Goal: Transaction & Acquisition: Download file/media

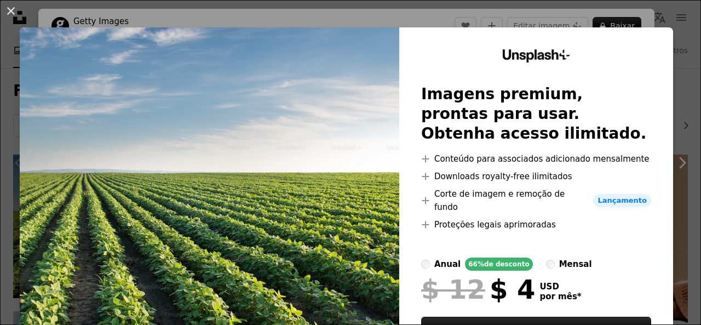
scroll to position [66, 0]
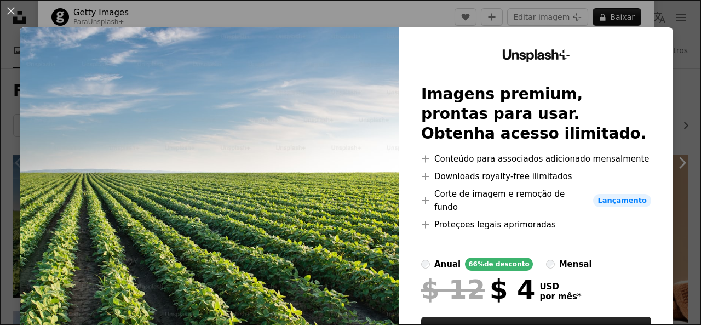
click at [493, 16] on div "An X shape Unsplash+ Imagens premium, prontas para usar. Obtenha acesso ilimita…" at bounding box center [350, 162] width 701 height 325
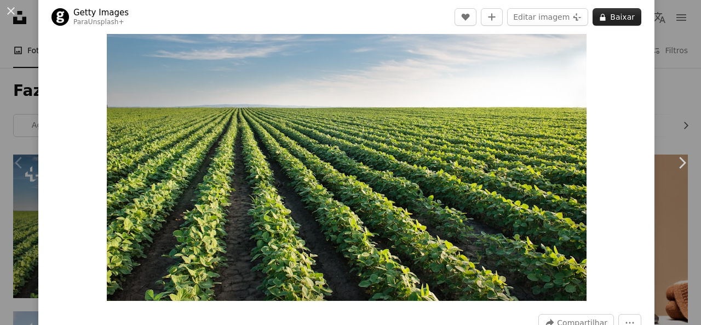
click at [606, 13] on button "A lock Baixar" at bounding box center [617, 17] width 49 height 18
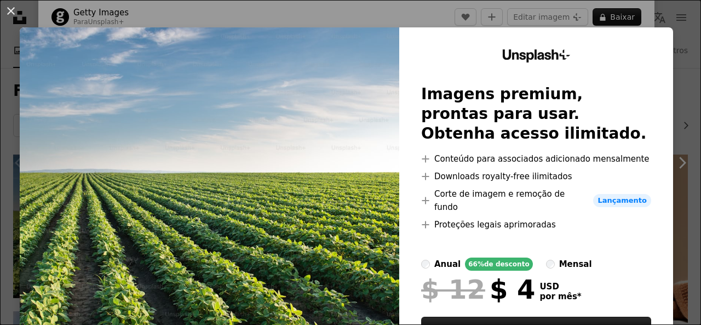
click at [286, 177] on img at bounding box center [210, 212] width 380 height 370
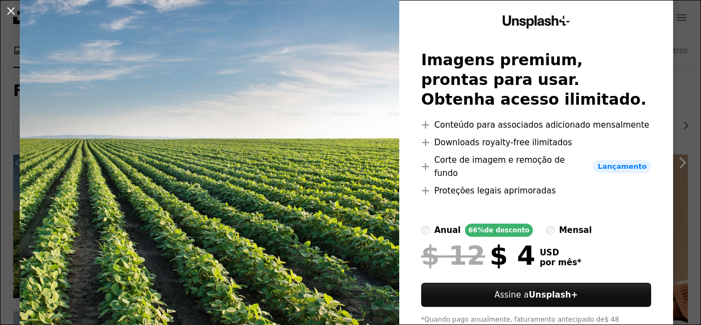
scroll to position [34, 0]
